Goal: Contribute content

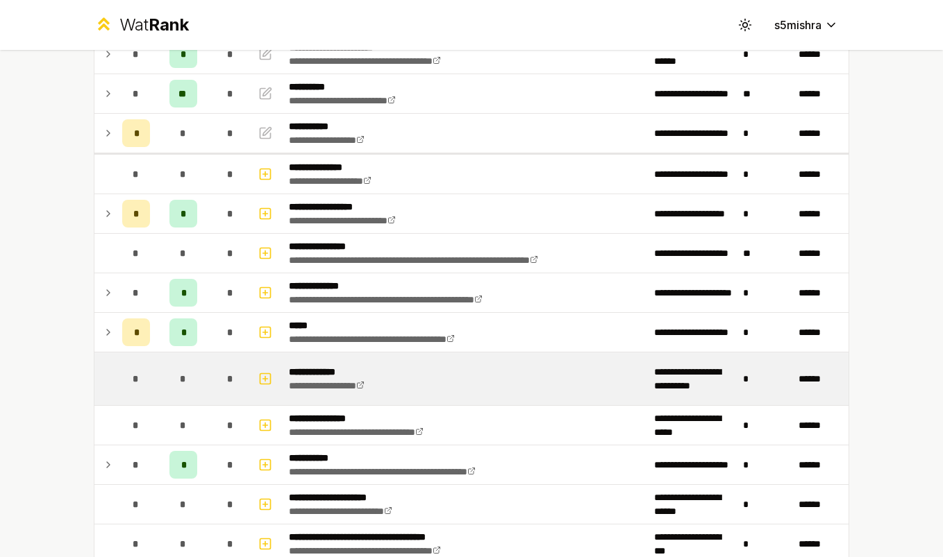
scroll to position [560, 0]
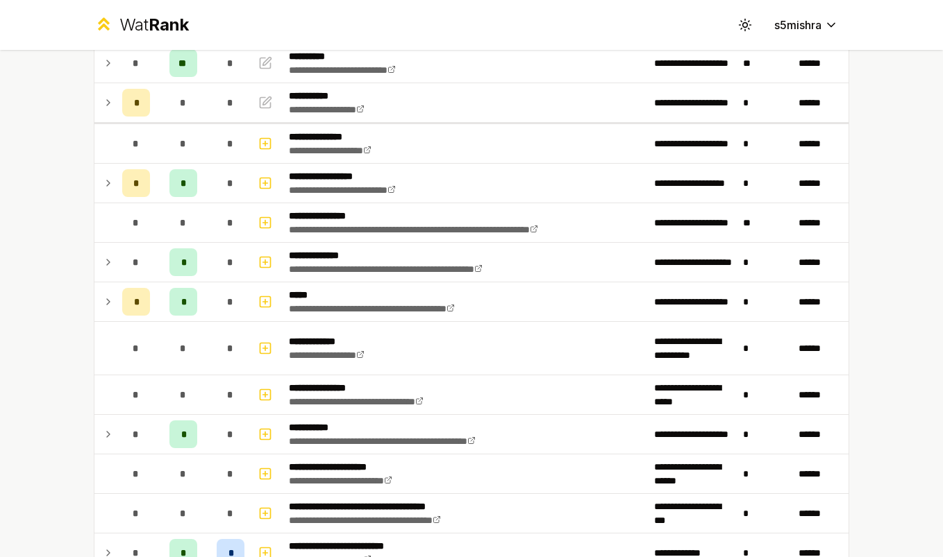
scroll to position [560, 0]
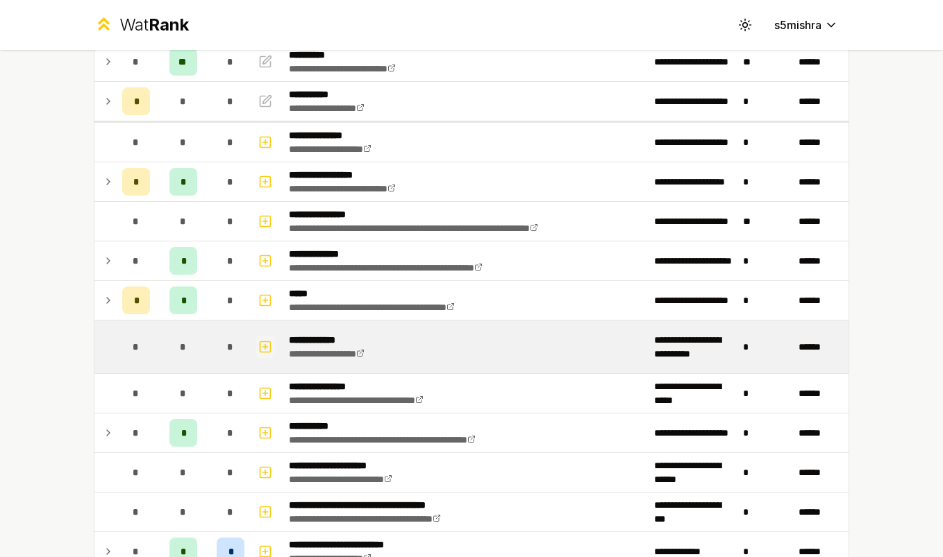
click at [262, 344] on icon "button" at bounding box center [265, 347] width 14 height 17
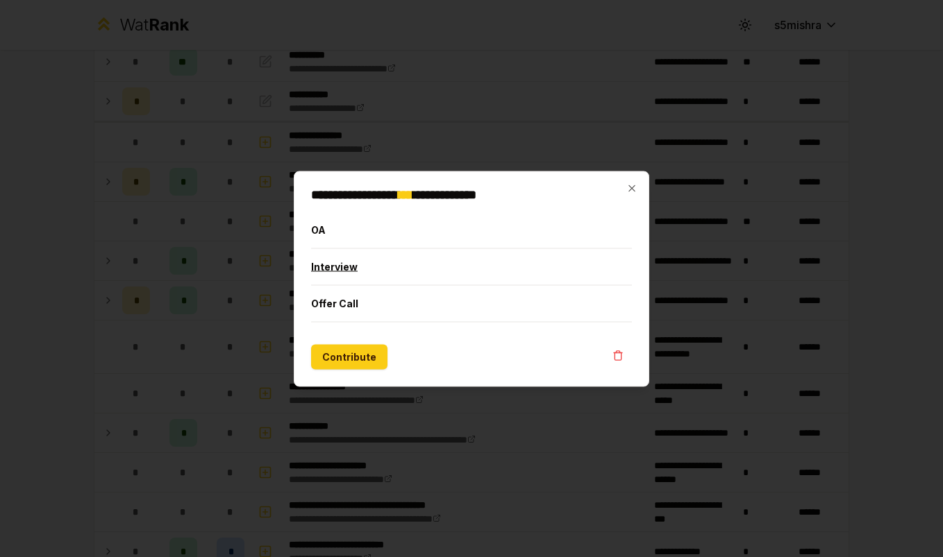
click at [379, 255] on button "Interview" at bounding box center [471, 267] width 321 height 36
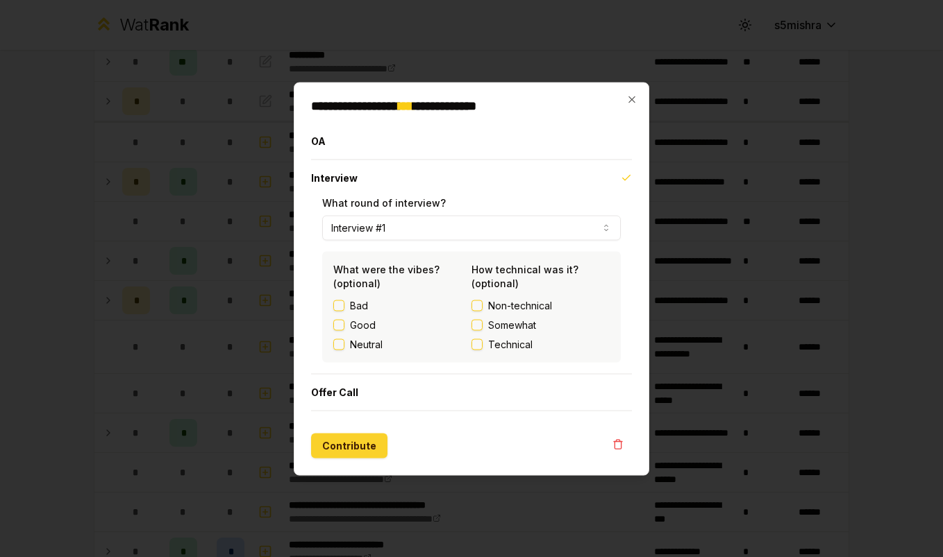
click at [360, 450] on button "Contribute" at bounding box center [349, 445] width 76 height 25
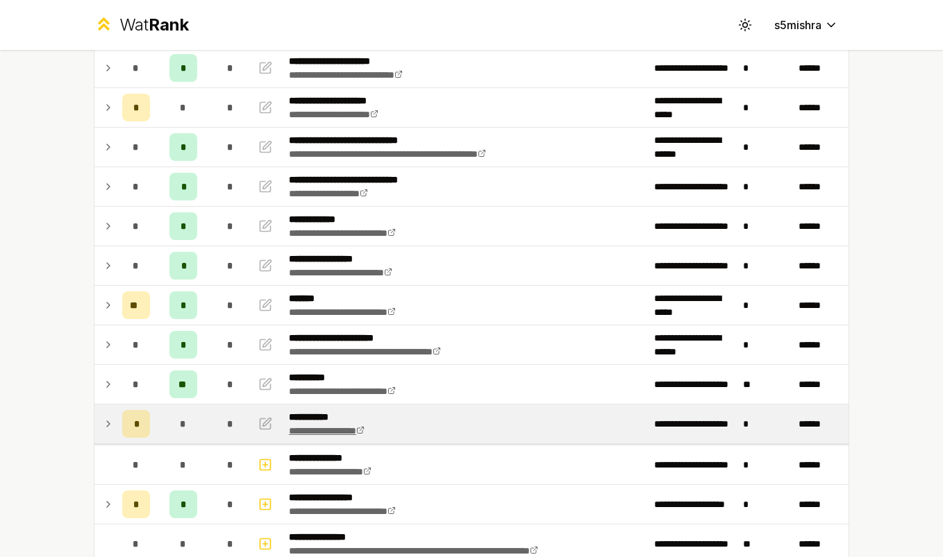
scroll to position [0, 0]
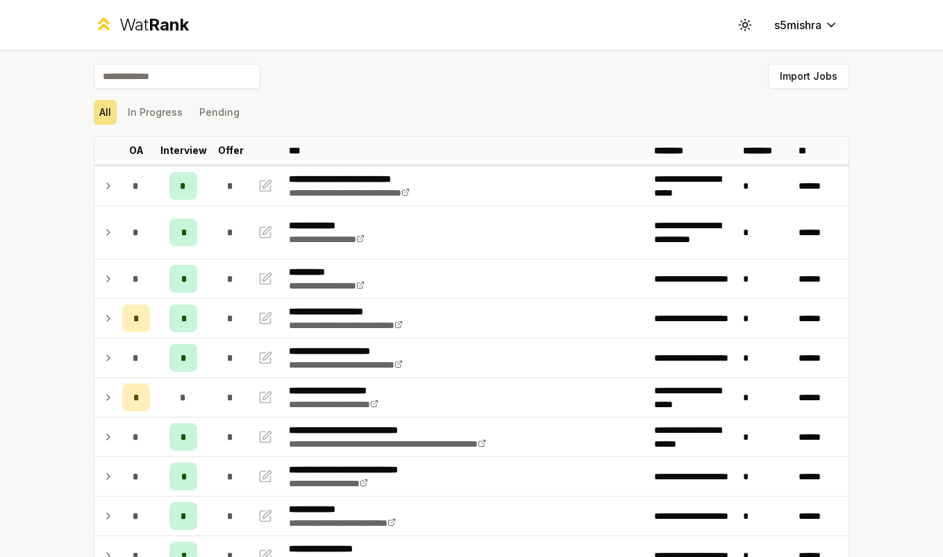
click at [437, 89] on div "Import Jobs" at bounding box center [471, 79] width 755 height 31
click at [294, 97] on div "All In Progress Pending" at bounding box center [471, 112] width 755 height 36
